Goal: Task Accomplishment & Management: Manage account settings

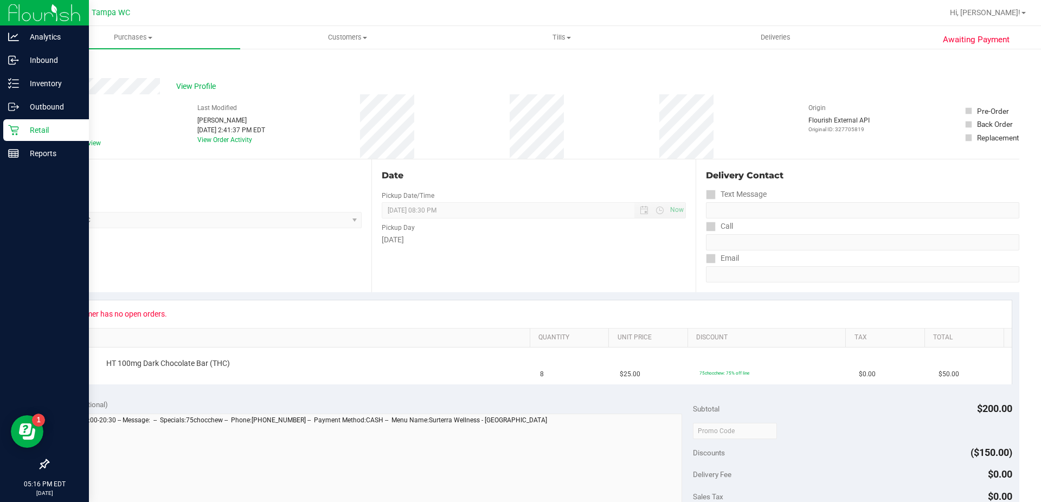
click at [17, 129] on icon at bounding box center [13, 130] width 11 height 11
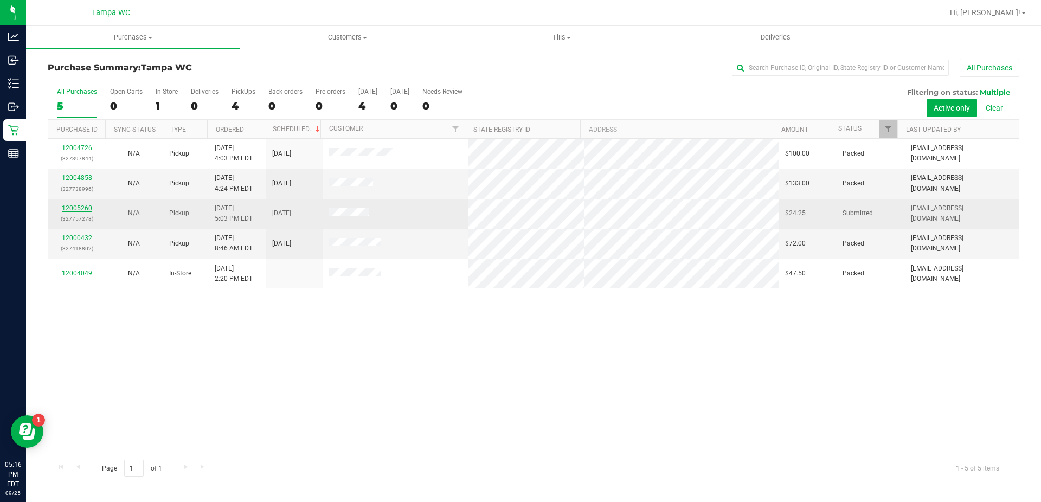
click at [85, 208] on link "12005260" at bounding box center [77, 208] width 30 height 8
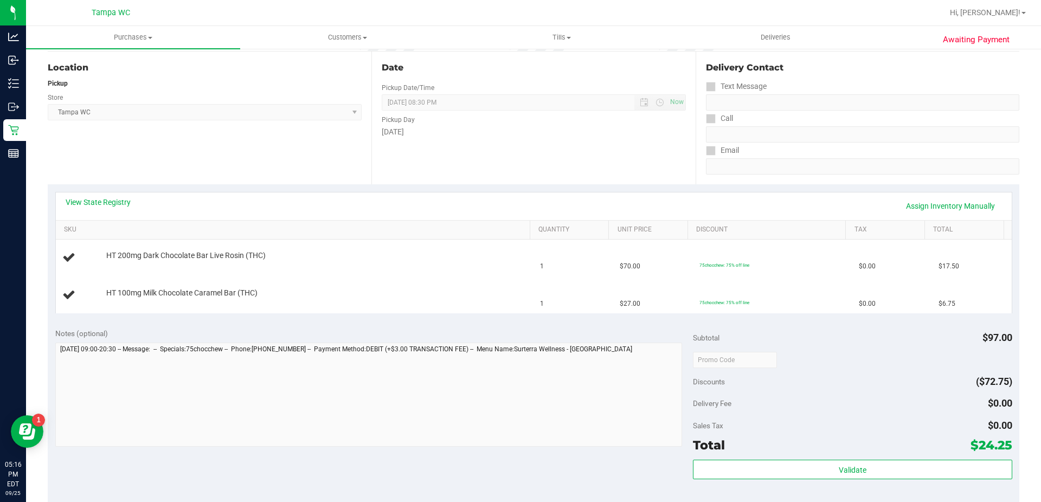
scroll to position [108, 0]
drag, startPoint x: 264, startPoint y: 298, endPoint x: 65, endPoint y: 260, distance: 202.5
click at [69, 249] on tbody "HT 200mg Dark Chocolate Bar Live Rosin (THC) 1 $70.00 75chocchew: 75% off line …" at bounding box center [534, 275] width 956 height 73
click at [63, 264] on div at bounding box center [81, 257] width 38 height 15
drag, startPoint x: 99, startPoint y: 250, endPoint x: 267, endPoint y: 295, distance: 173.3
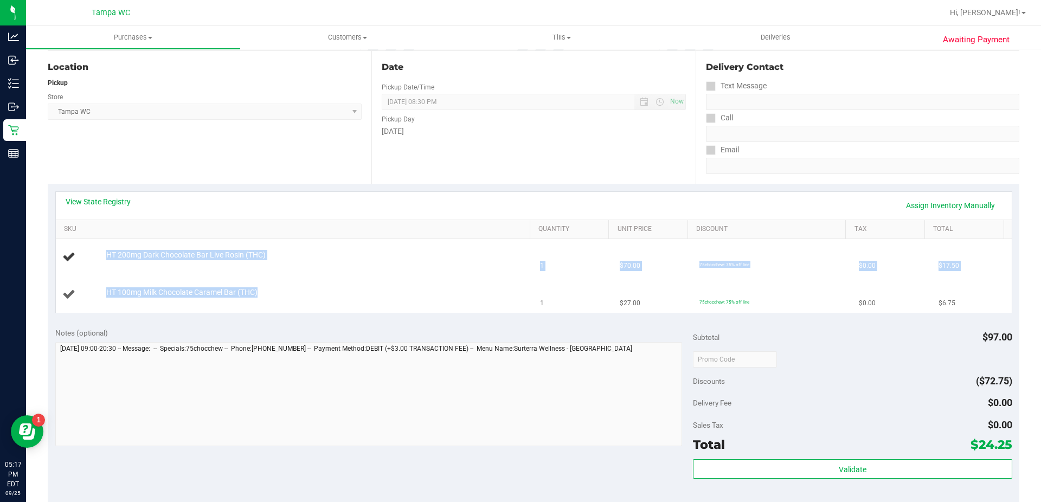
click at [267, 295] on tbody "HT 200mg Dark Chocolate Bar Live Rosin (THC) 1 $70.00 75chocchew: 75% off line …" at bounding box center [534, 275] width 956 height 73
click at [267, 295] on div "HT 100mg Milk Chocolate Caramel Bar (THC)" at bounding box center [313, 292] width 424 height 11
drag, startPoint x: 265, startPoint y: 295, endPoint x: 91, endPoint y: 261, distance: 177.9
click at [91, 261] on tbody "HT 200mg Dark Chocolate Bar Live Rosin (THC) 1 $70.00 75chocchew: 75% off line …" at bounding box center [534, 275] width 956 height 73
click at [94, 261] on div at bounding box center [81, 257] width 38 height 15
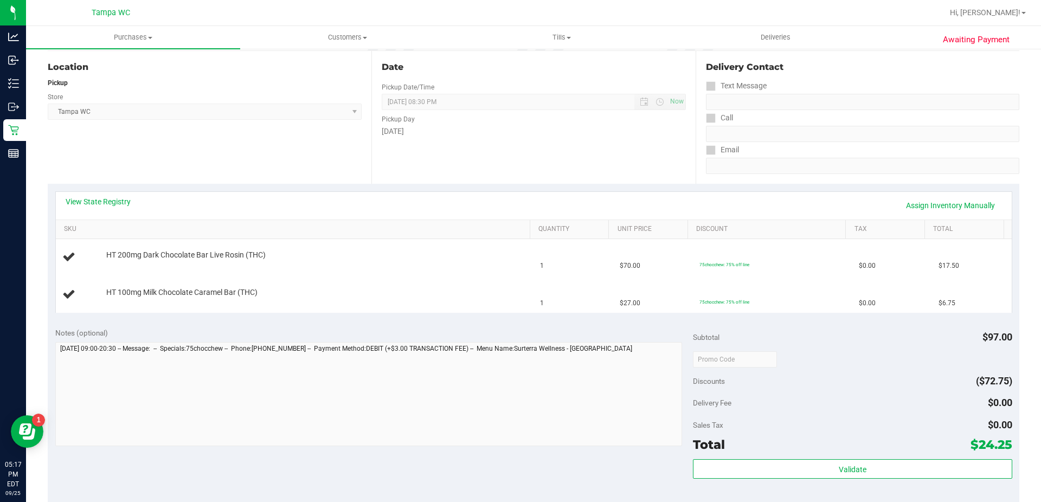
drag, startPoint x: 962, startPoint y: 304, endPoint x: 53, endPoint y: 254, distance: 911.0
click at [53, 254] on div "View State Registry Assign Inventory Manually SKU Quantity Unit Price Discount …" at bounding box center [533, 252] width 971 height 136
click at [157, 285] on td "HT 100mg Milk Chocolate Caramel Bar (THC)" at bounding box center [295, 294] width 478 height 36
click at [177, 261] on div at bounding box center [315, 261] width 419 height 1
drag, startPoint x: 267, startPoint y: 291, endPoint x: 106, endPoint y: 253, distance: 164.9
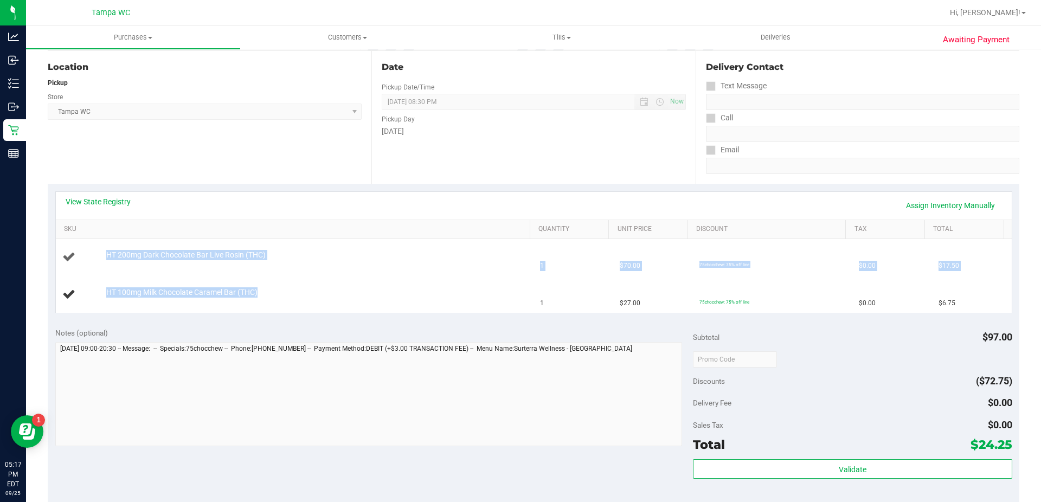
click at [106, 253] on tbody "HT 200mg Dark Chocolate Bar Live Rosin (THC) 1 $70.00 75chocchew: 75% off line …" at bounding box center [534, 275] width 956 height 73
click at [106, 253] on span "HT 200mg Dark Chocolate Bar Live Rosin (THC)" at bounding box center [185, 255] width 159 height 10
drag, startPoint x: 106, startPoint y: 253, endPoint x: 953, endPoint y: 296, distance: 847.9
click at [953, 296] on tbody "HT 200mg Dark Chocolate Bar Live Rosin (THC) 1 $70.00 75chocchew: 75% off line …" at bounding box center [534, 275] width 956 height 73
click at [953, 296] on td "$6.75" at bounding box center [972, 294] width 80 height 36
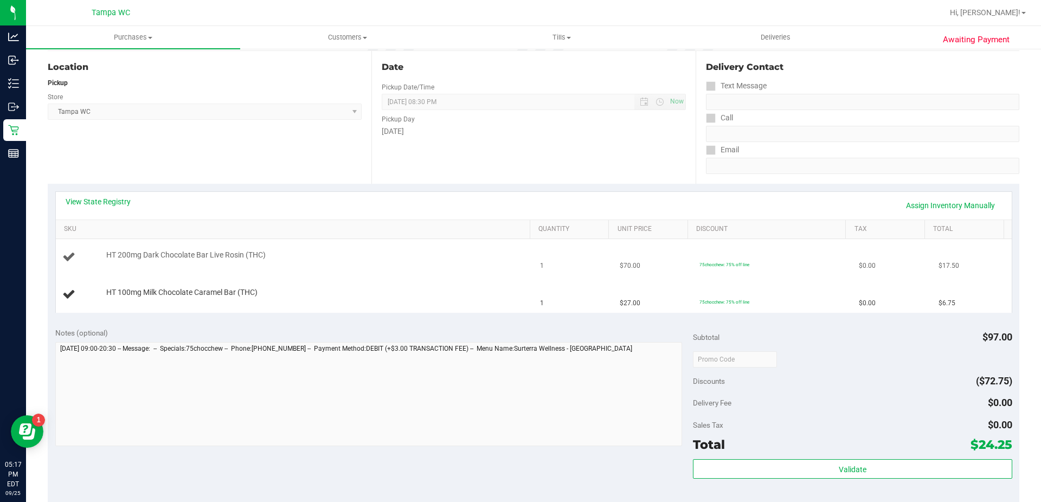
drag, startPoint x: 953, startPoint y: 301, endPoint x: 101, endPoint y: 254, distance: 853.0
click at [101, 254] on tbody "HT 200mg Dark Chocolate Bar Live Rosin (THC) 1 $70.00 75chocchew: 75% off line …" at bounding box center [534, 275] width 956 height 73
click at [101, 254] on div "HT 200mg Dark Chocolate Bar Live Rosin (THC)" at bounding box center [313, 255] width 424 height 11
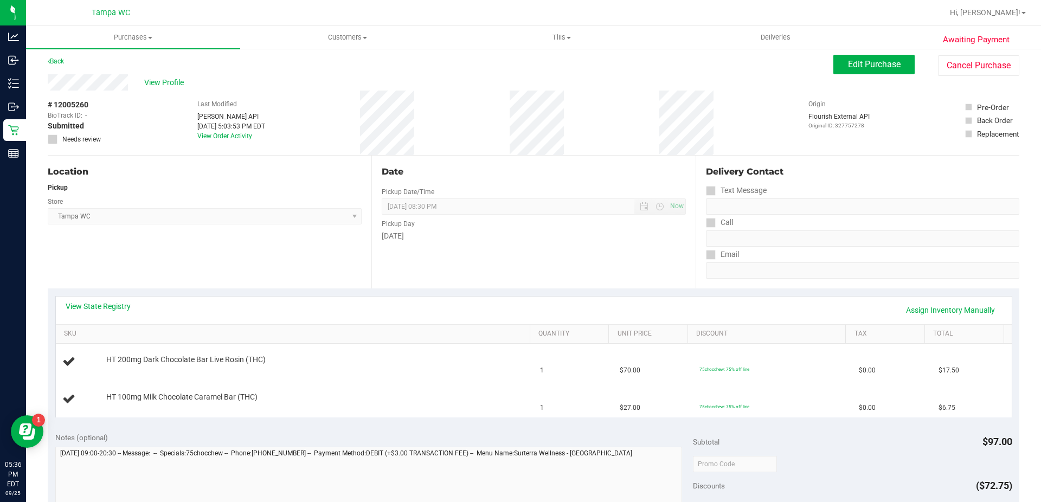
scroll to position [0, 0]
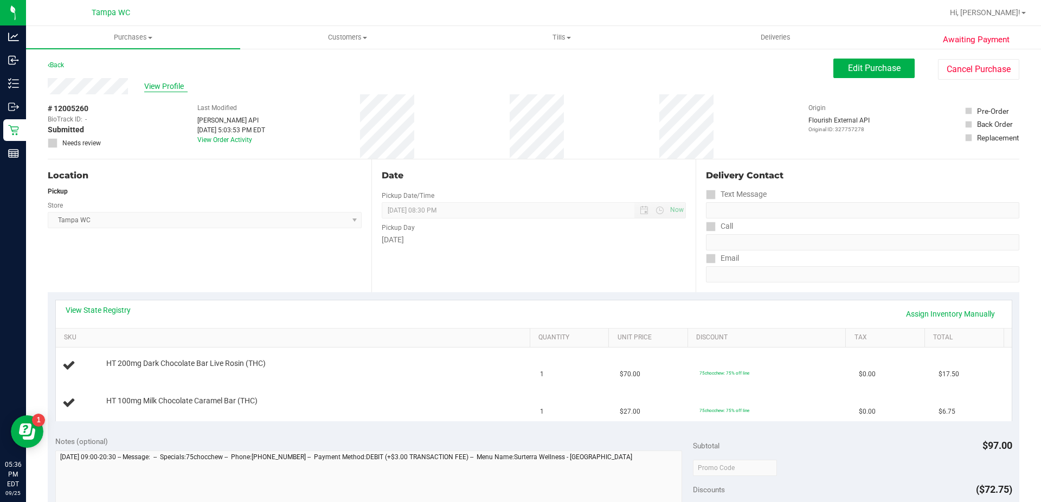
click at [163, 83] on span "View Profile" at bounding box center [165, 86] width 43 height 11
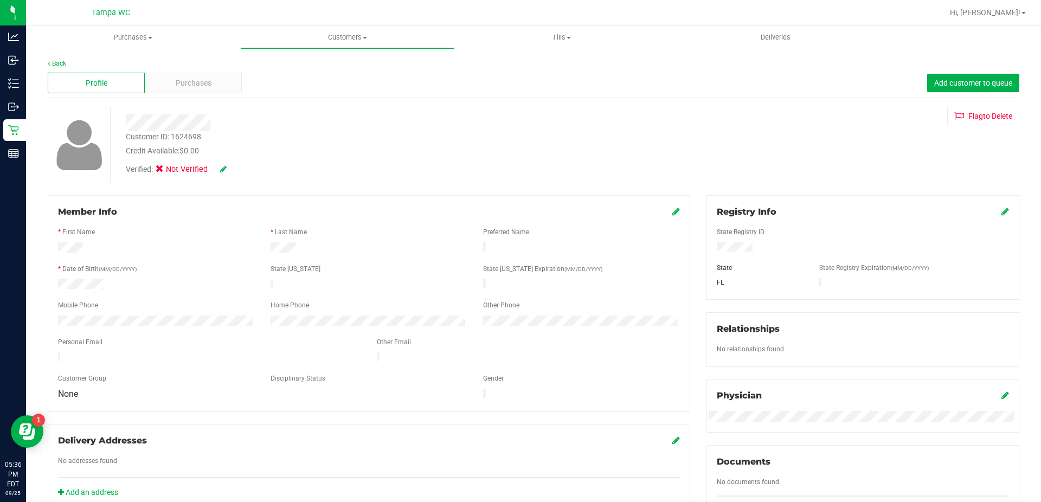
click at [673, 211] on icon at bounding box center [676, 211] width 8 height 9
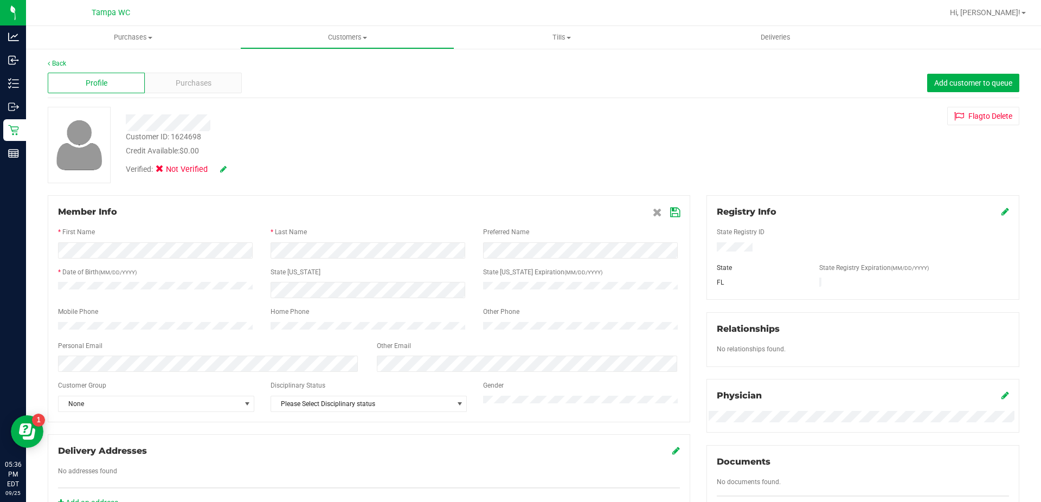
click at [670, 211] on icon at bounding box center [675, 212] width 10 height 9
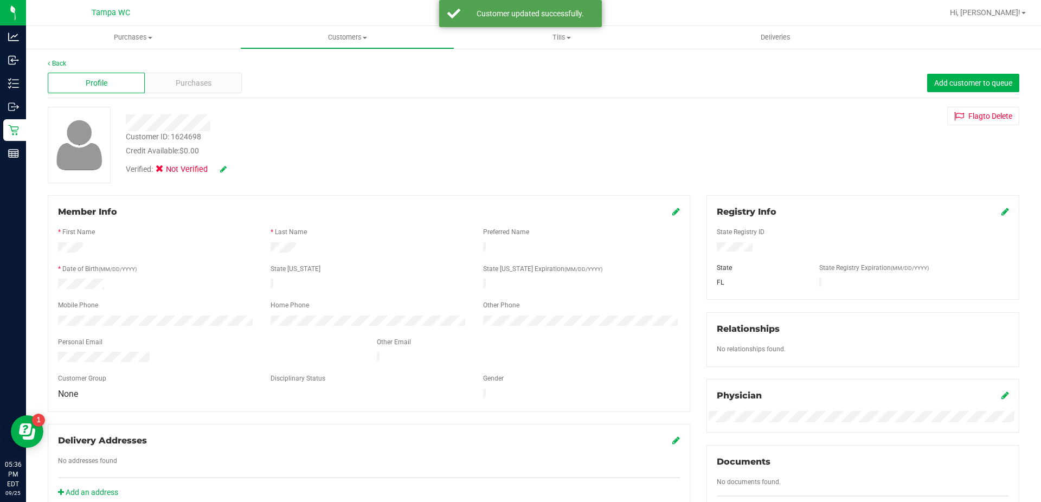
click at [223, 171] on icon at bounding box center [223, 169] width 7 height 8
click at [161, 171] on icon at bounding box center [162, 171] width 7 height 0
click at [0, 0] on input "Medical" at bounding box center [0, 0] width 0 height 0
click at [239, 171] on icon at bounding box center [238, 170] width 9 height 8
